Goal: Check status: Check status

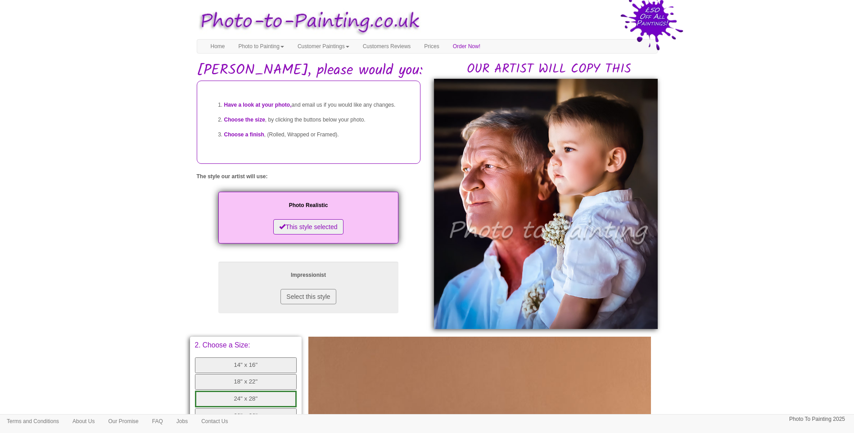
click at [727, 372] on body "Your painting - risk free Toggle navigation Menu Home Photo to Painting Photo t…" at bounding box center [427, 363] width 854 height 716
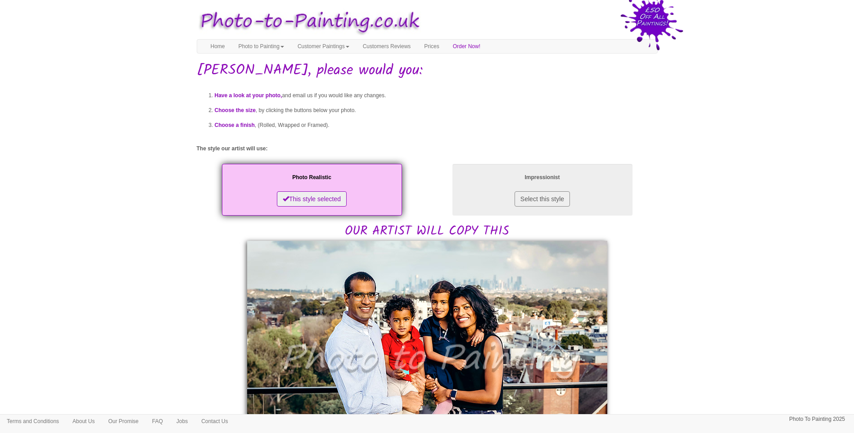
click at [736, 335] on body "Your painting - risk free Toggle navigation Menu Home Photo to Painting Photo t…" at bounding box center [427, 441] width 854 height 873
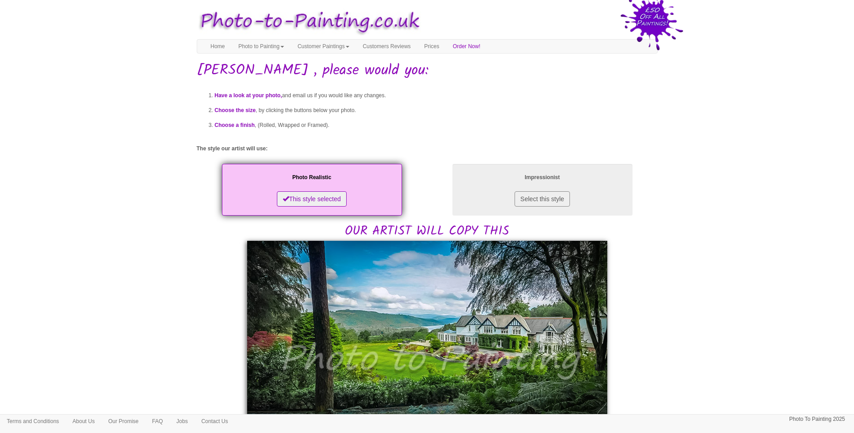
click at [160, 286] on body "Your painting - risk free Toggle navigation Menu Home Photo to Painting Photo t…" at bounding box center [427, 417] width 854 height 824
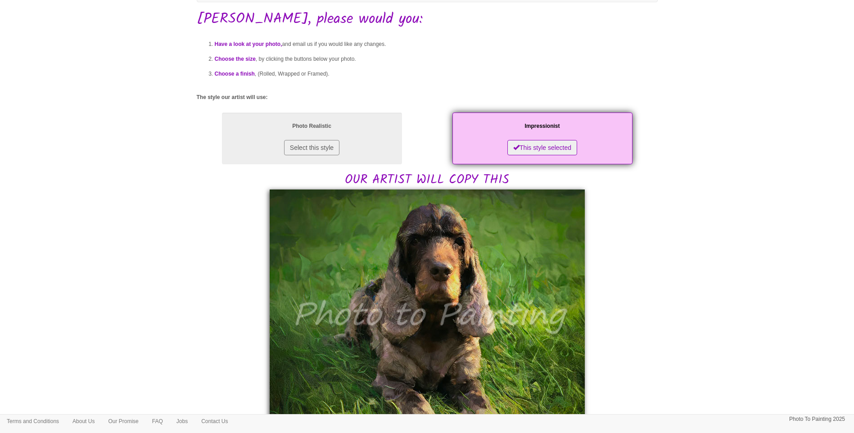
scroll to position [150, 0]
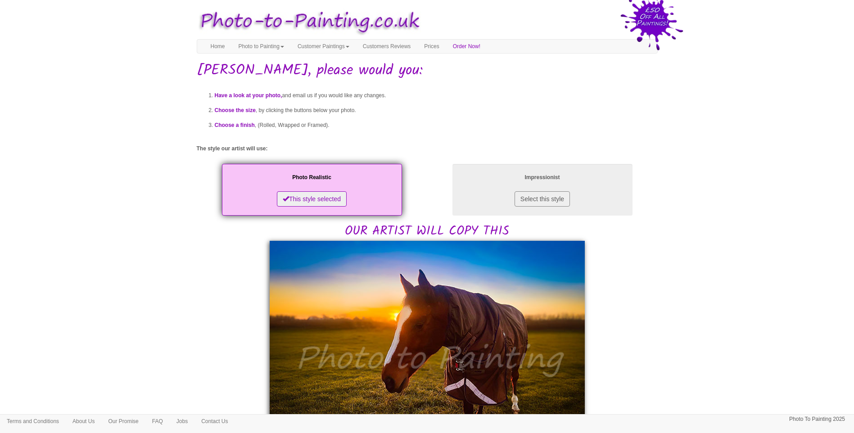
drag, startPoint x: 710, startPoint y: 256, endPoint x: 548, endPoint y: 130, distance: 205.4
click at [710, 256] on body "Your painting - risk free Toggle navigation Menu Home Photo to Painting Photo t…" at bounding box center [427, 441] width 854 height 873
click at [694, 308] on body "Your painting - risk free Toggle navigation Menu Home Photo to Painting Photo t…" at bounding box center [427, 441] width 854 height 873
